Goal: Task Accomplishment & Management: Use online tool/utility

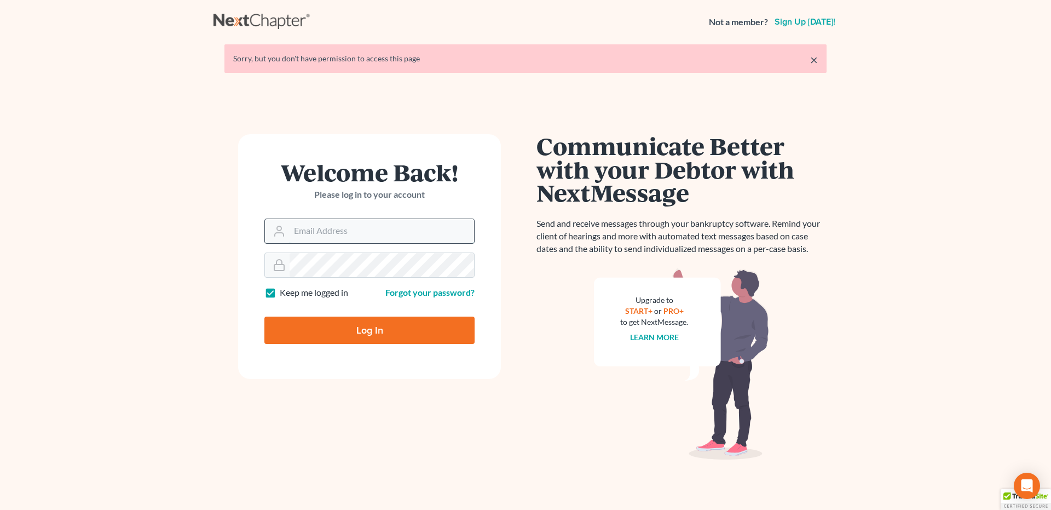
click at [325, 230] on input "Email Address" at bounding box center [382, 231] width 185 height 24
type input "srsattorneyva@gmail.com"
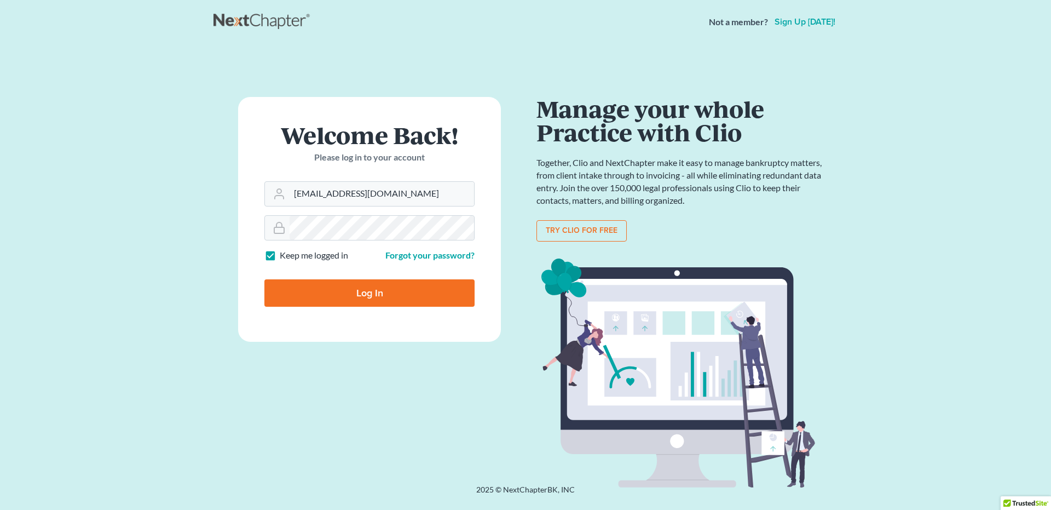
click at [334, 295] on input "Log In" at bounding box center [369, 292] width 210 height 27
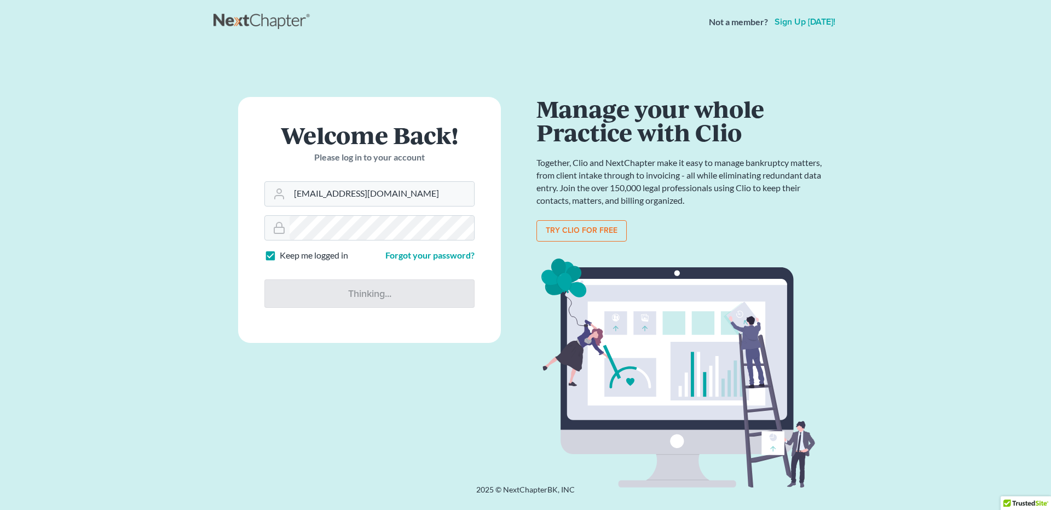
type input "Thinking..."
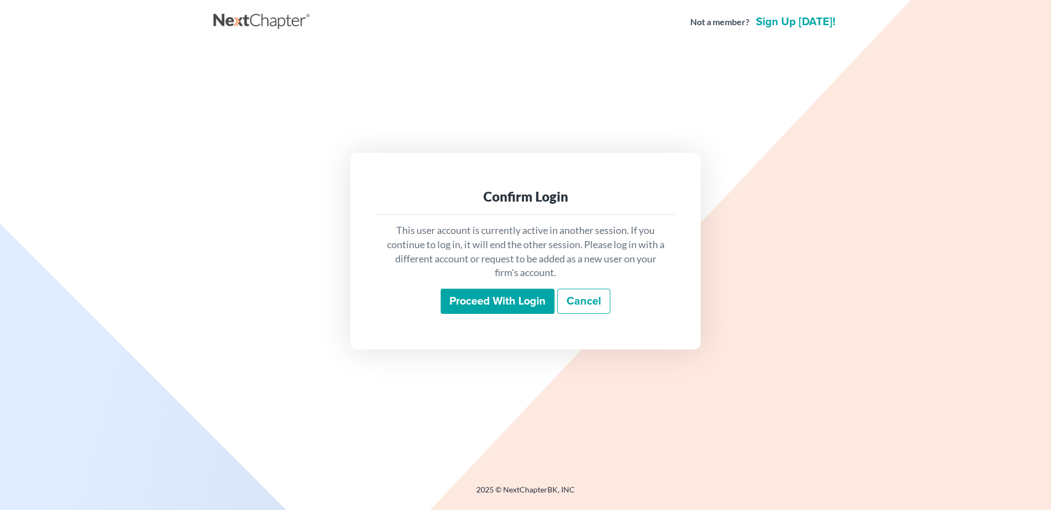
click at [486, 298] on input "Proceed with login" at bounding box center [498, 301] width 114 height 25
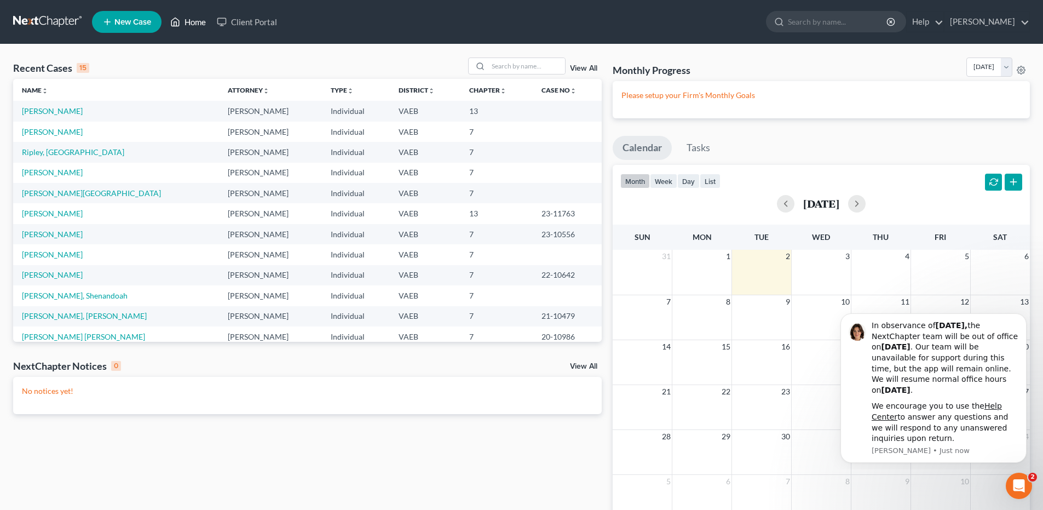
click at [189, 19] on link "Home" at bounding box center [188, 22] width 47 height 20
click at [195, 20] on link "Home" at bounding box center [188, 22] width 47 height 20
click at [195, 21] on link "Home" at bounding box center [188, 22] width 47 height 20
click at [191, 22] on link "Home" at bounding box center [188, 22] width 47 height 20
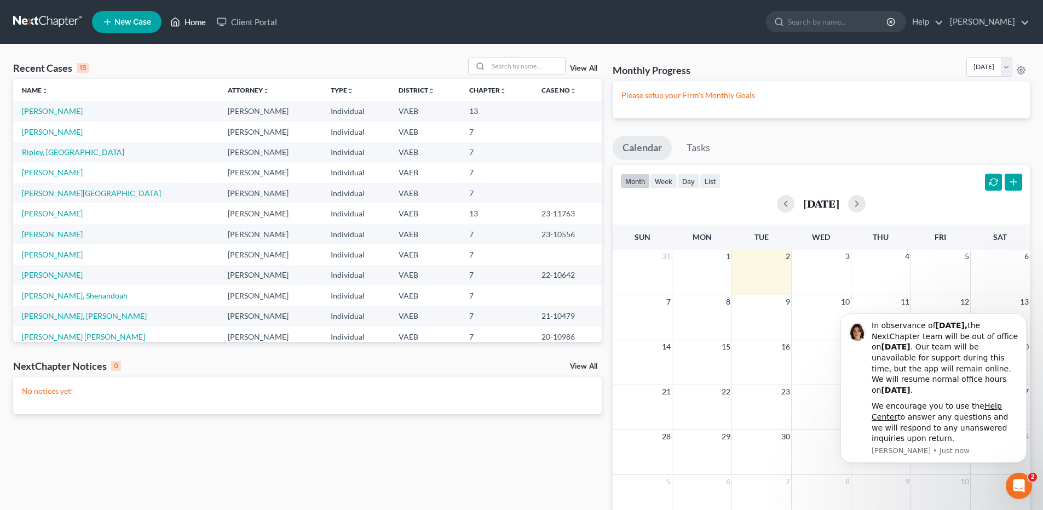
click at [191, 22] on link "Home" at bounding box center [188, 22] width 47 height 20
click at [51, 171] on link "Lopez, Hector" at bounding box center [52, 172] width 61 height 9
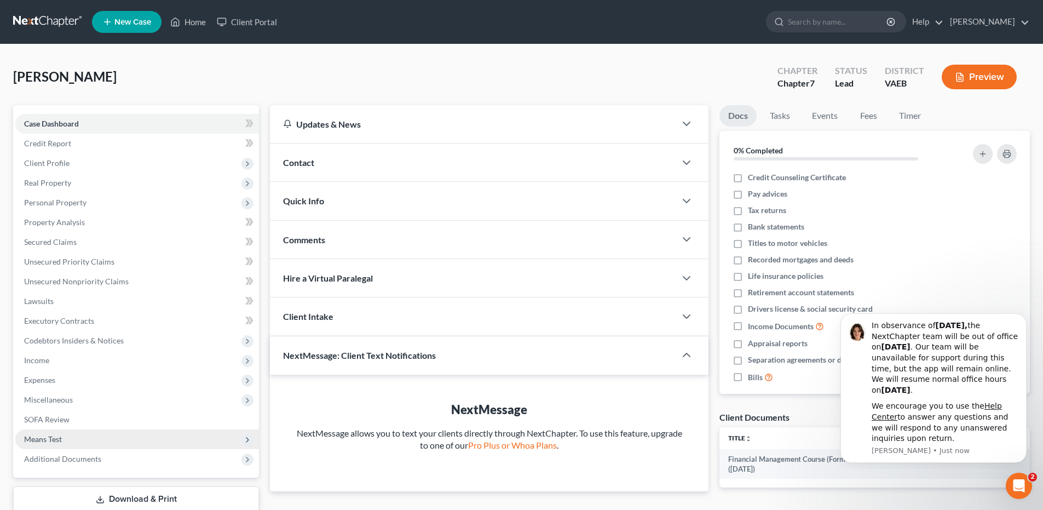
click at [59, 441] on span "Means Test" at bounding box center [43, 438] width 38 height 9
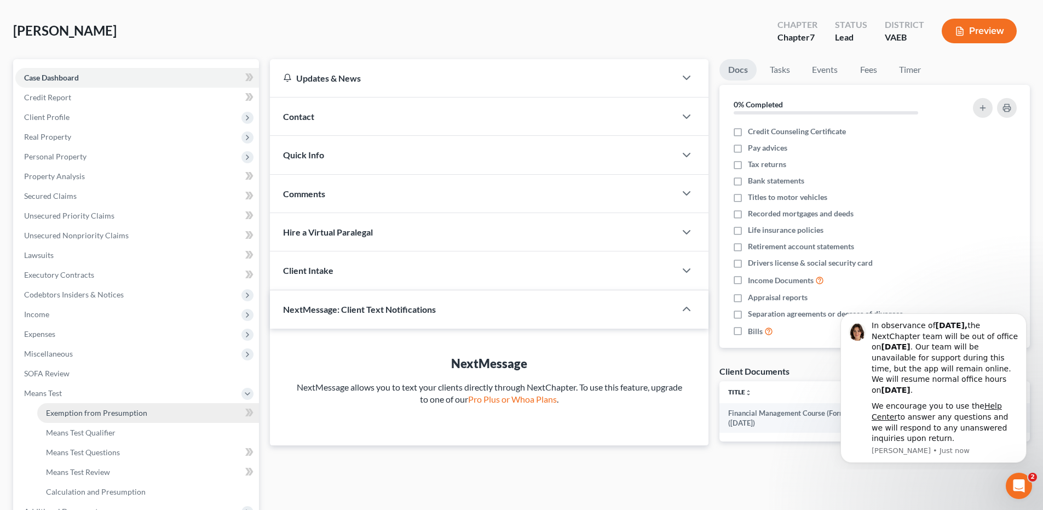
scroll to position [110, 0]
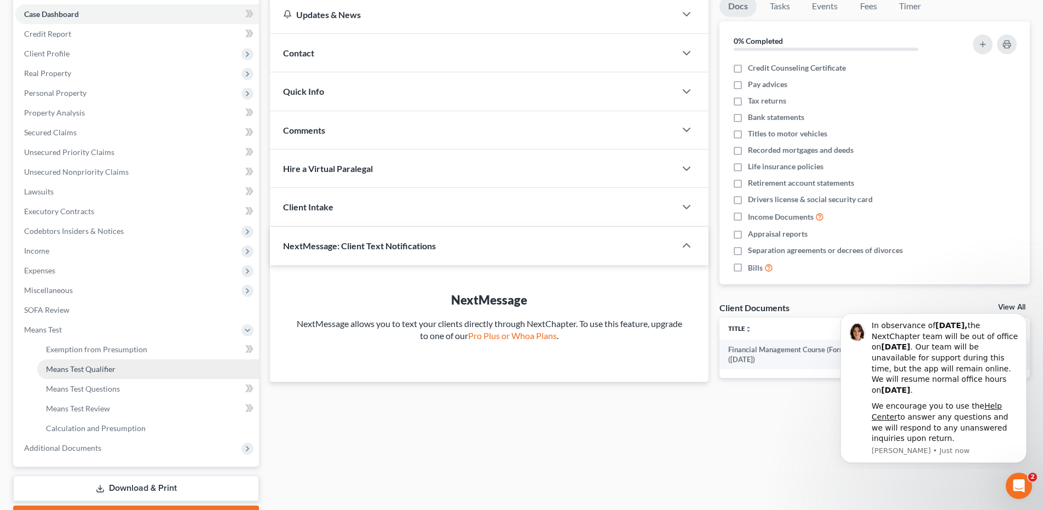
click at [108, 370] on span "Means Test Qualifier" at bounding box center [81, 368] width 70 height 9
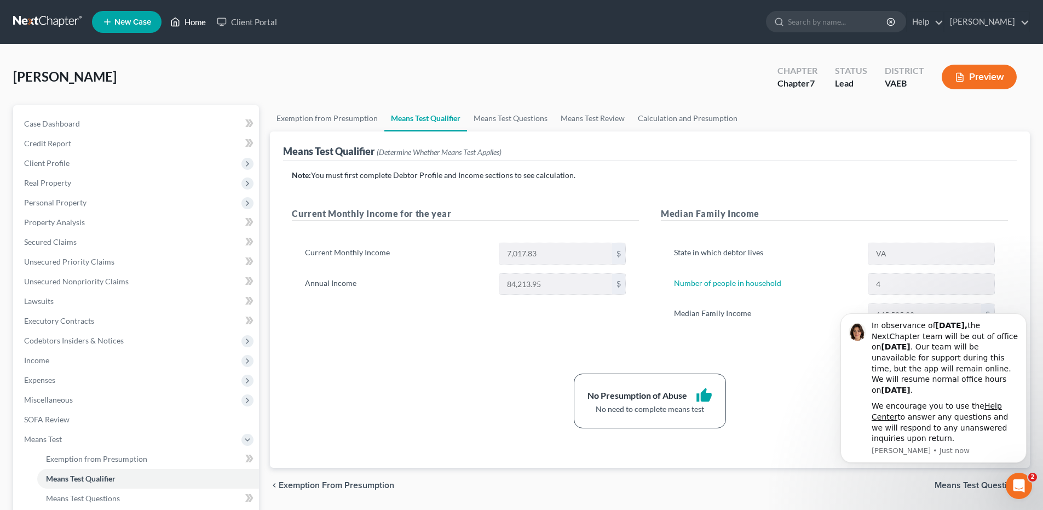
click at [198, 22] on link "Home" at bounding box center [188, 22] width 47 height 20
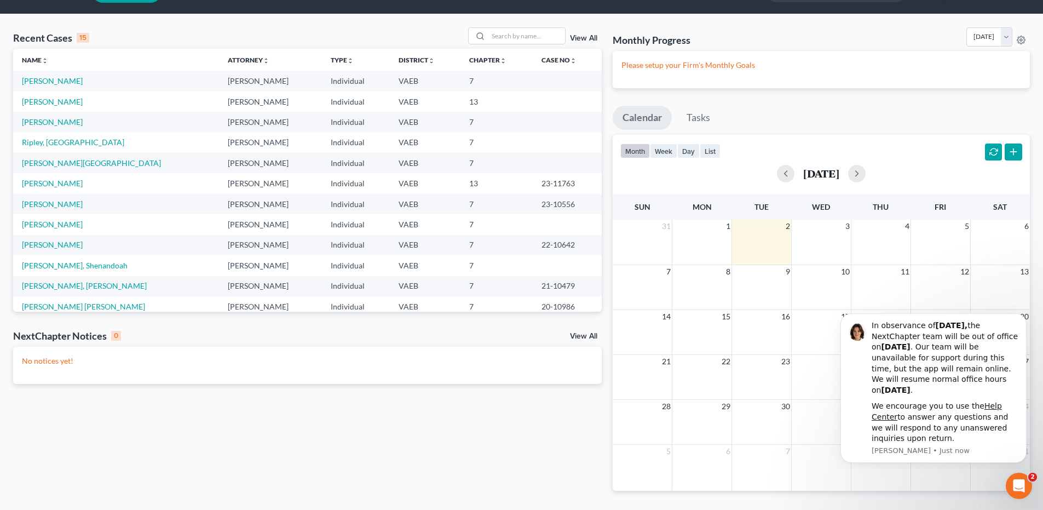
scroll to position [55, 0]
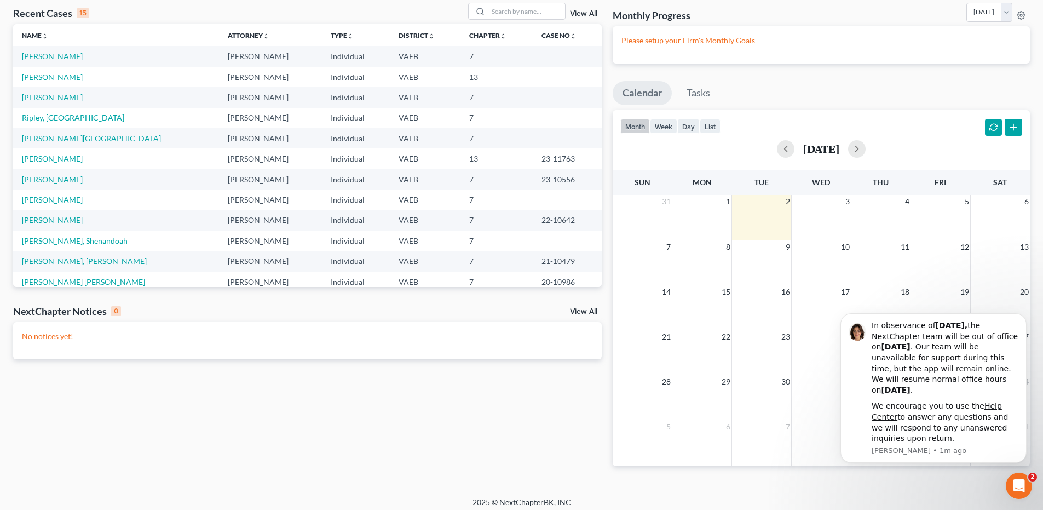
click at [594, 310] on link "View All" at bounding box center [583, 312] width 27 height 8
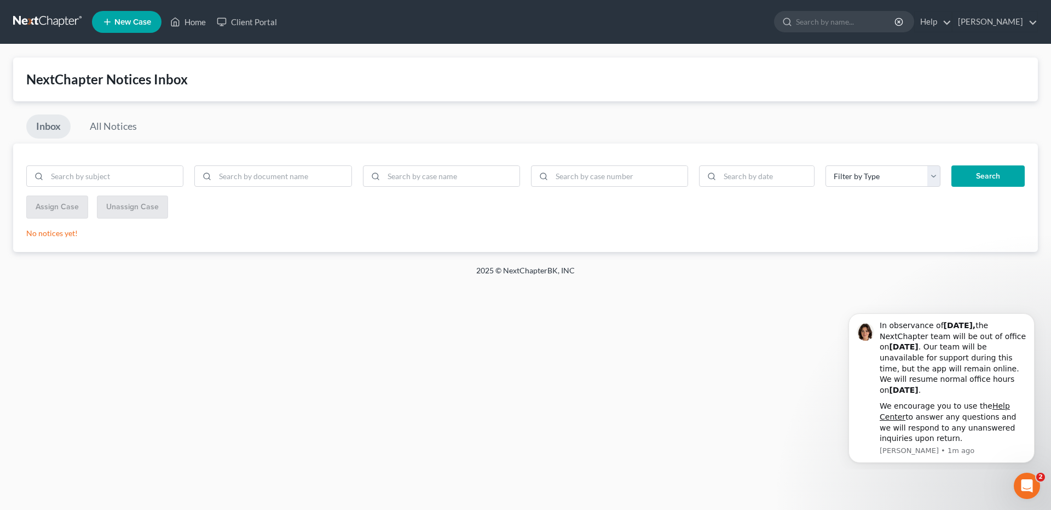
click at [52, 128] on link "Inbox" at bounding box center [48, 126] width 44 height 24
click at [952, 21] on link "Help" at bounding box center [933, 22] width 37 height 20
click at [937, 42] on link "Help Center" at bounding box center [908, 45] width 87 height 19
